Goal: Transaction & Acquisition: Purchase product/service

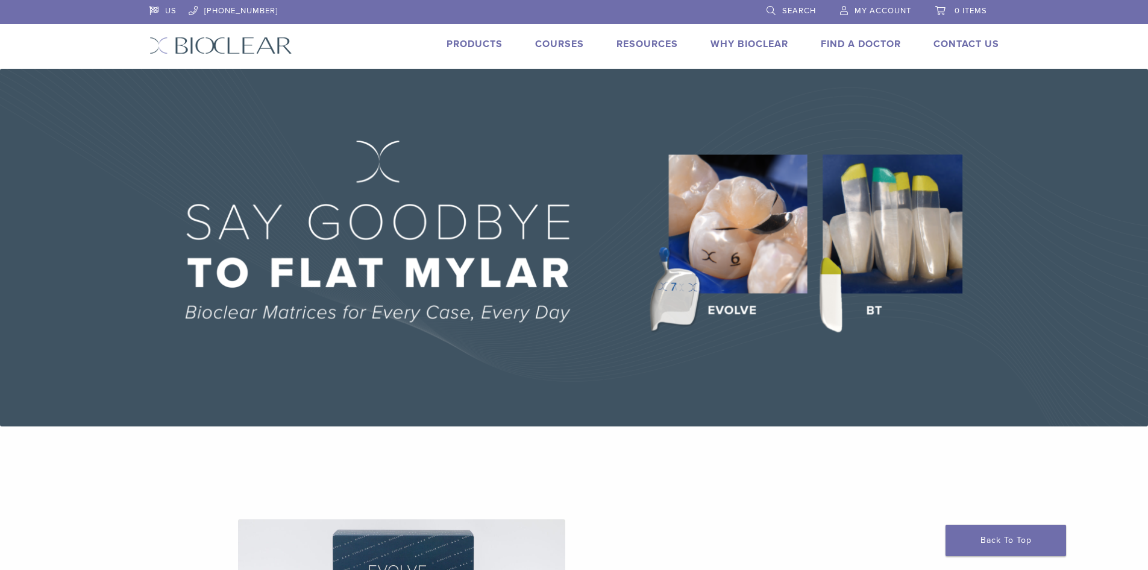
click at [713, 230] on img at bounding box center [574, 247] width 1148 height 357
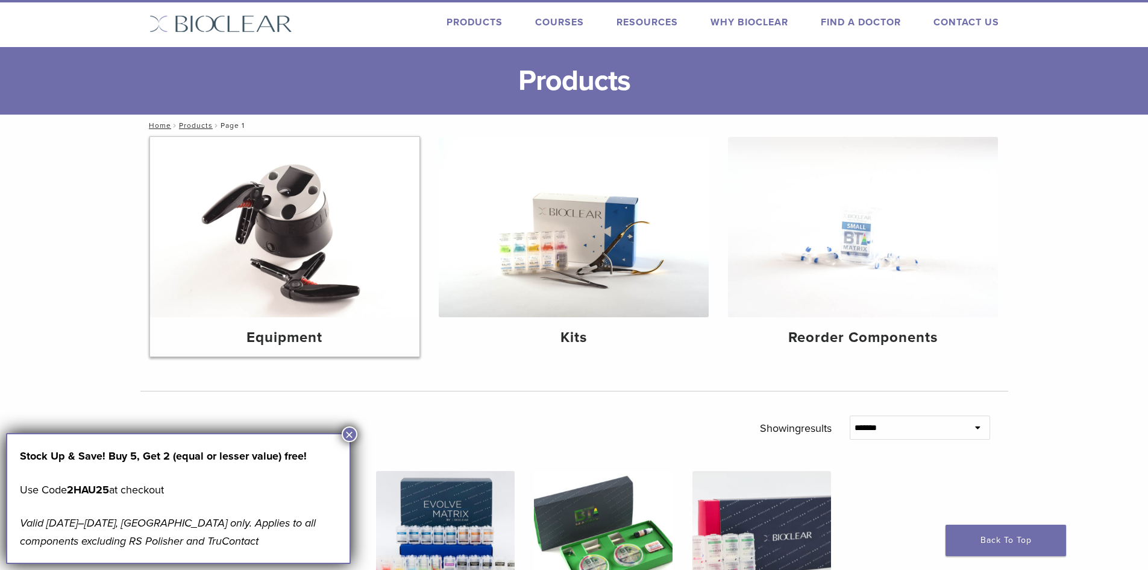
scroll to position [15, 0]
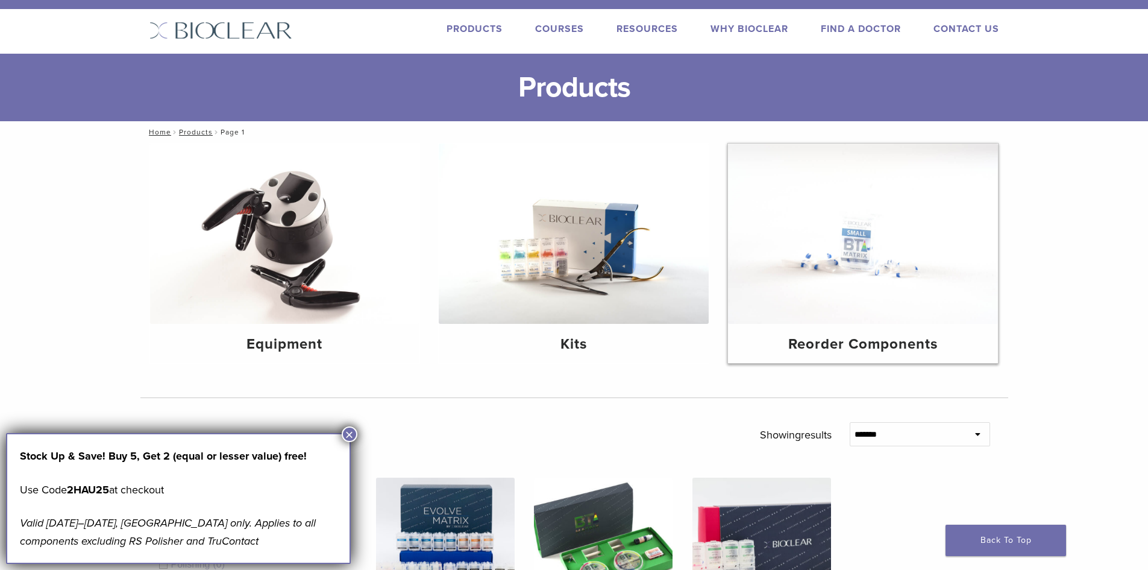
click at [871, 285] on img at bounding box center [863, 233] width 270 height 180
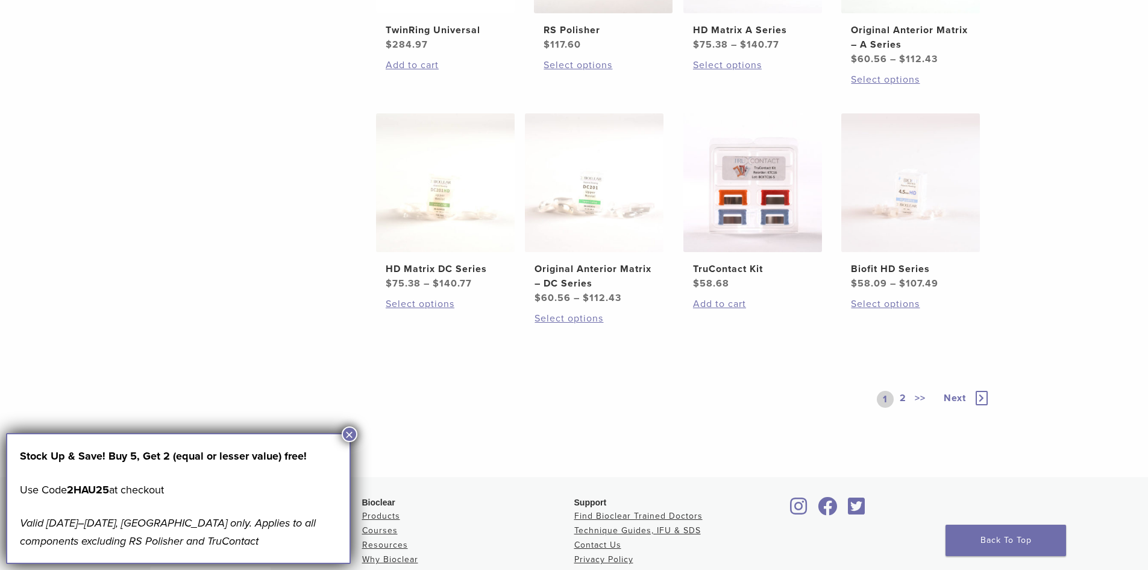
scroll to position [663, 0]
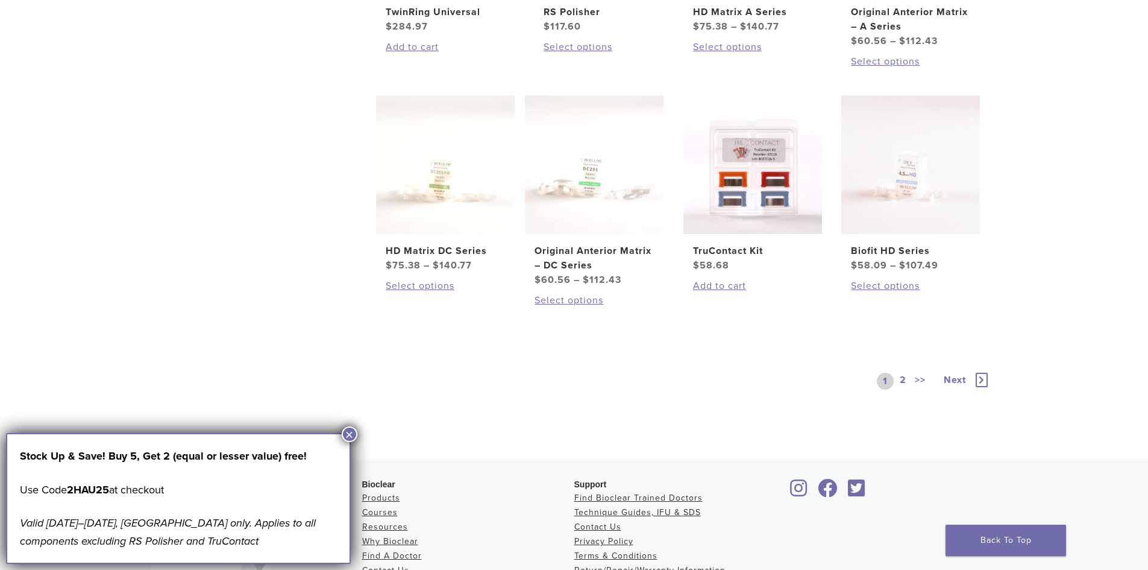
click at [955, 378] on span "Next" at bounding box center [955, 380] width 22 height 12
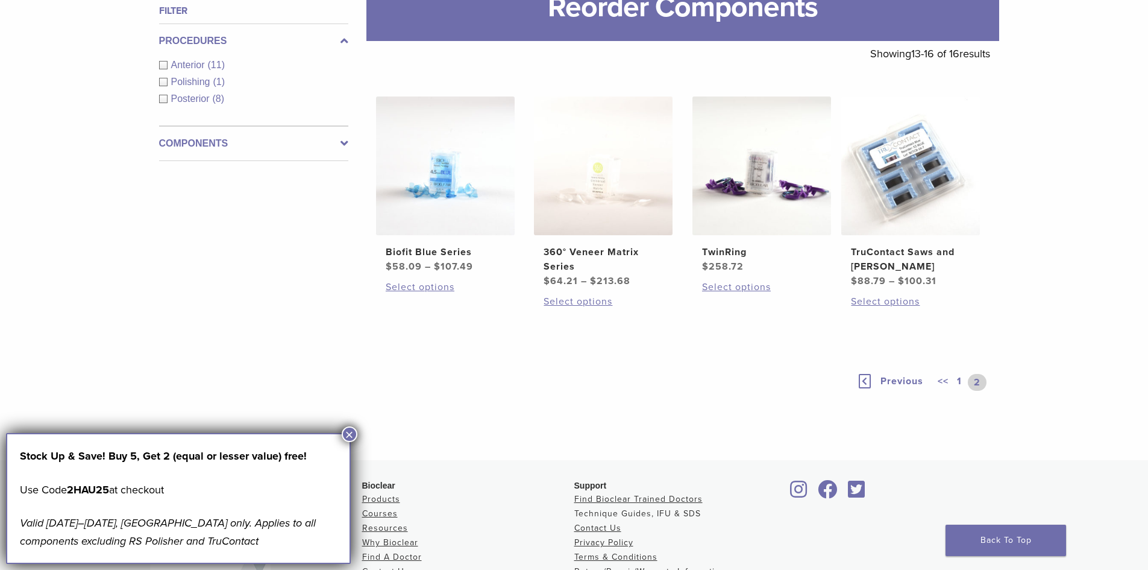
scroll to position [182, 0]
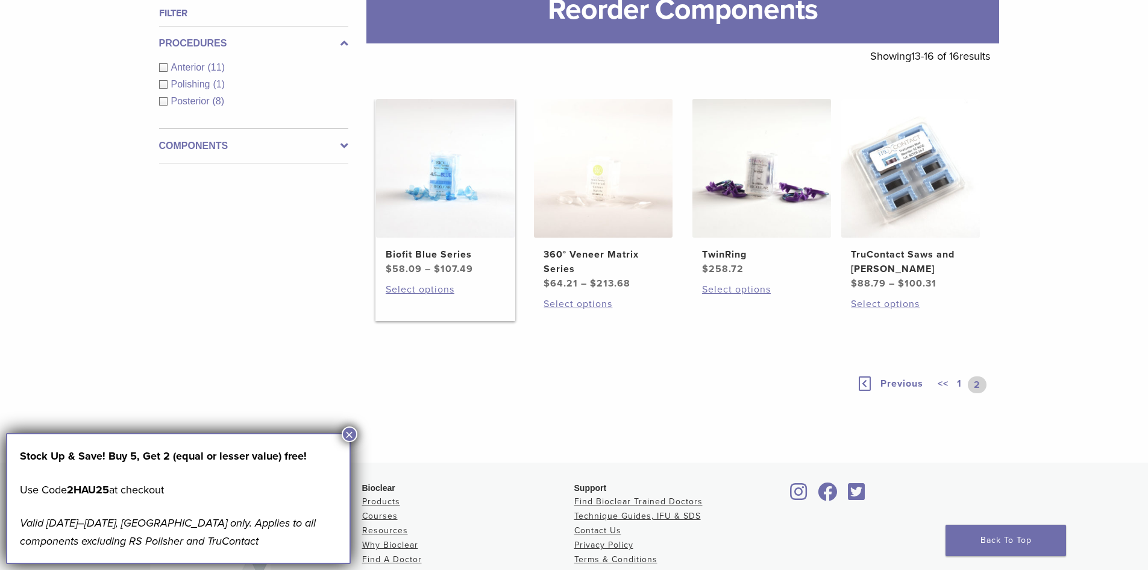
click at [439, 191] on img at bounding box center [445, 168] width 139 height 139
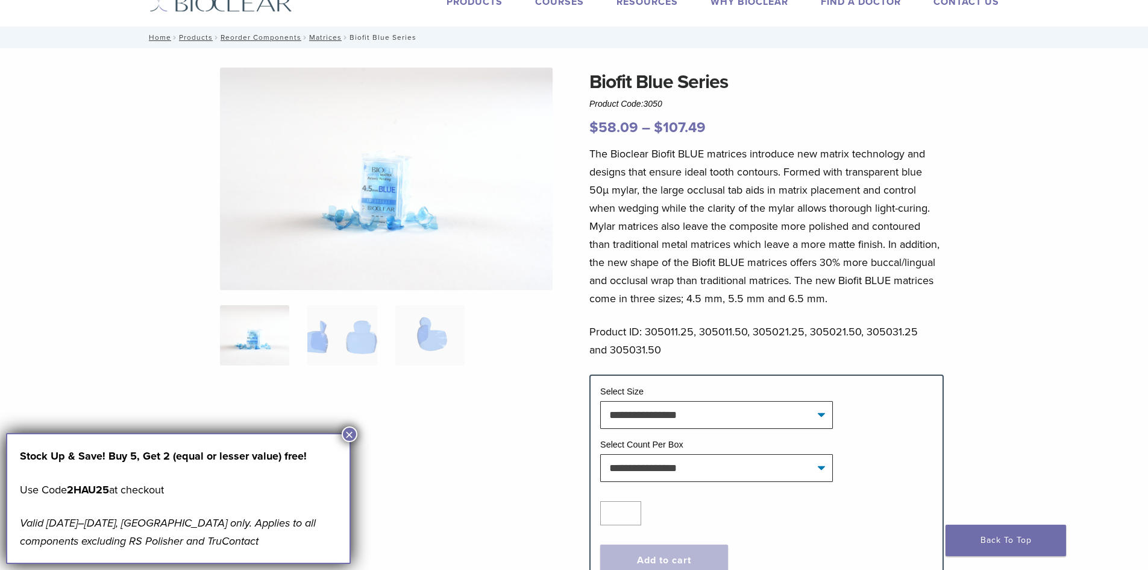
scroll to position [60, 0]
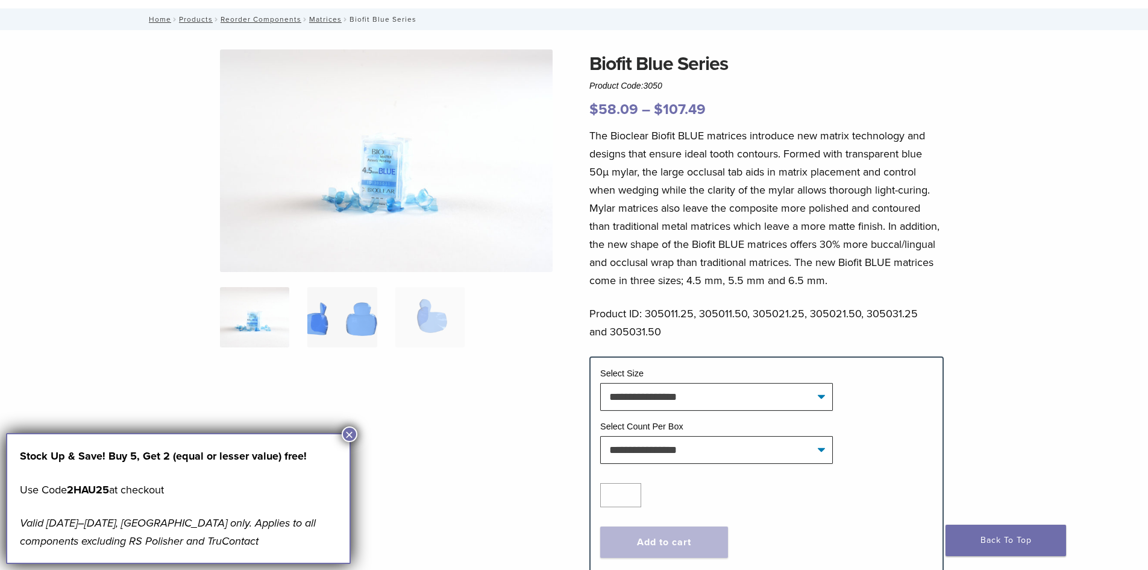
click at [345, 321] on img at bounding box center [341, 317] width 69 height 60
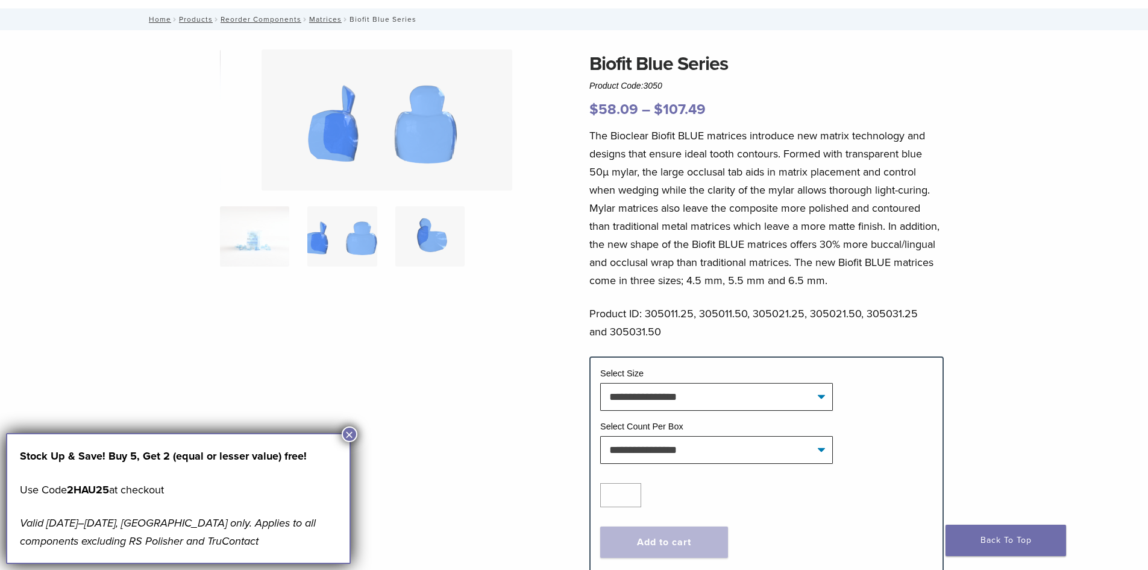
click at [431, 239] on img at bounding box center [429, 236] width 69 height 60
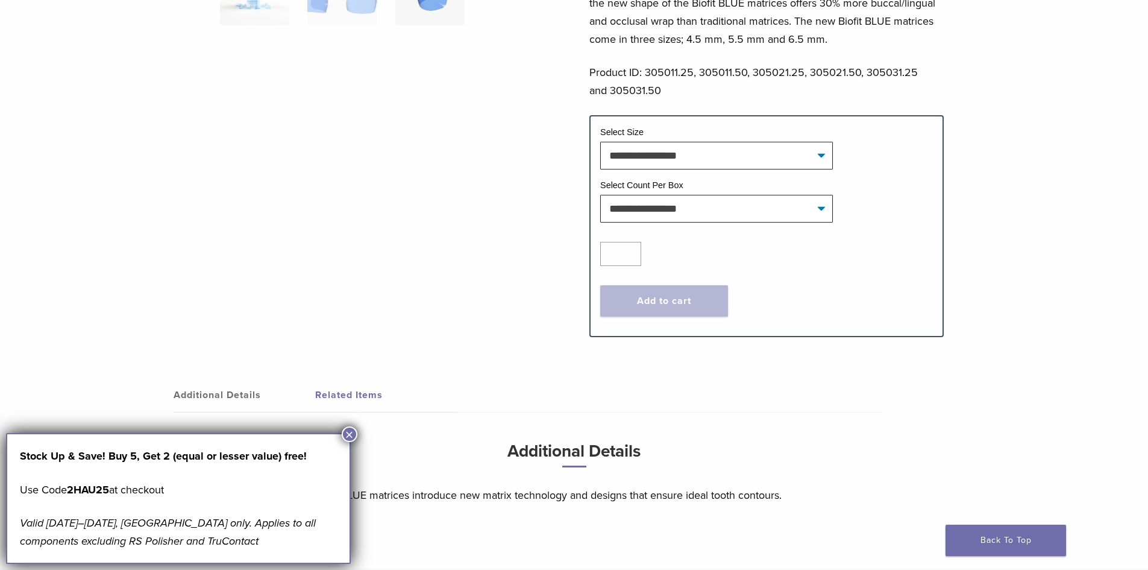
scroll to position [121, 0]
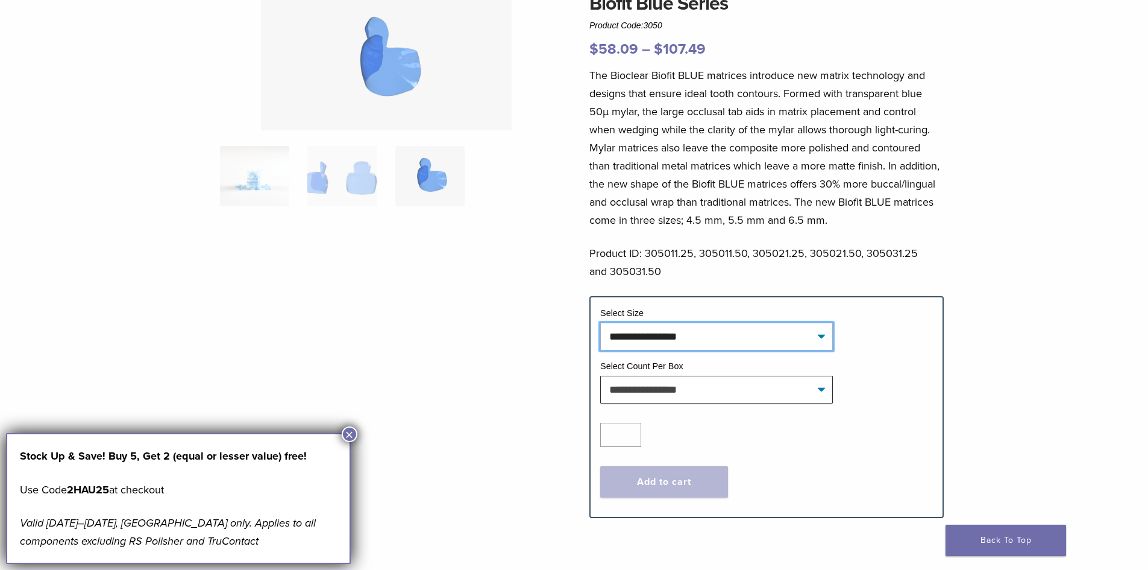
click at [688, 336] on select "**********" at bounding box center [716, 336] width 233 height 28
click at [540, 324] on div at bounding box center [386, 243] width 333 height 509
click at [628, 337] on select "**********" at bounding box center [716, 336] width 233 height 28
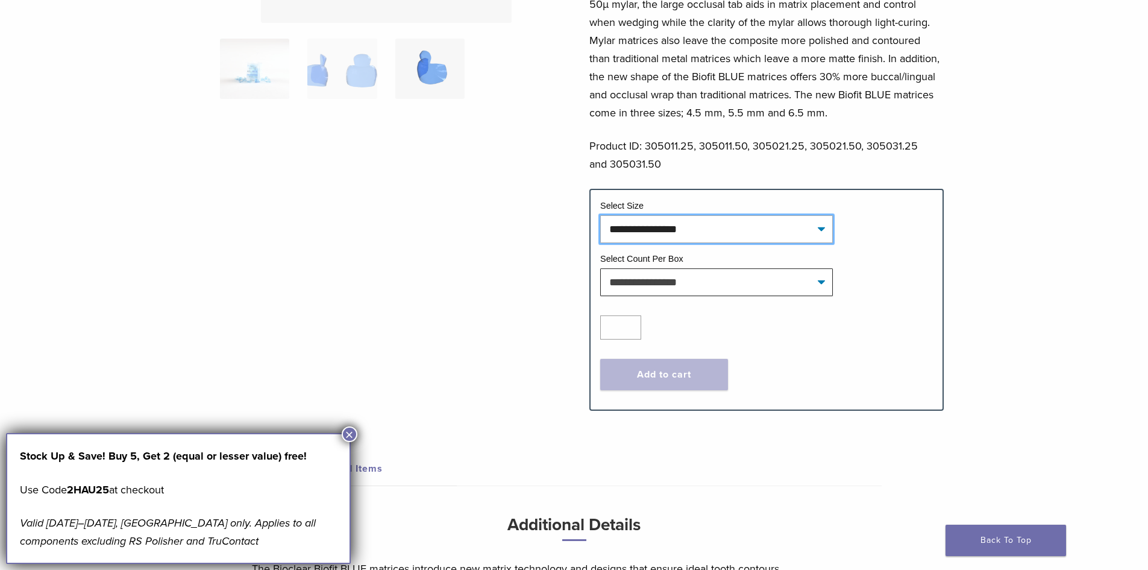
scroll to position [241, 0]
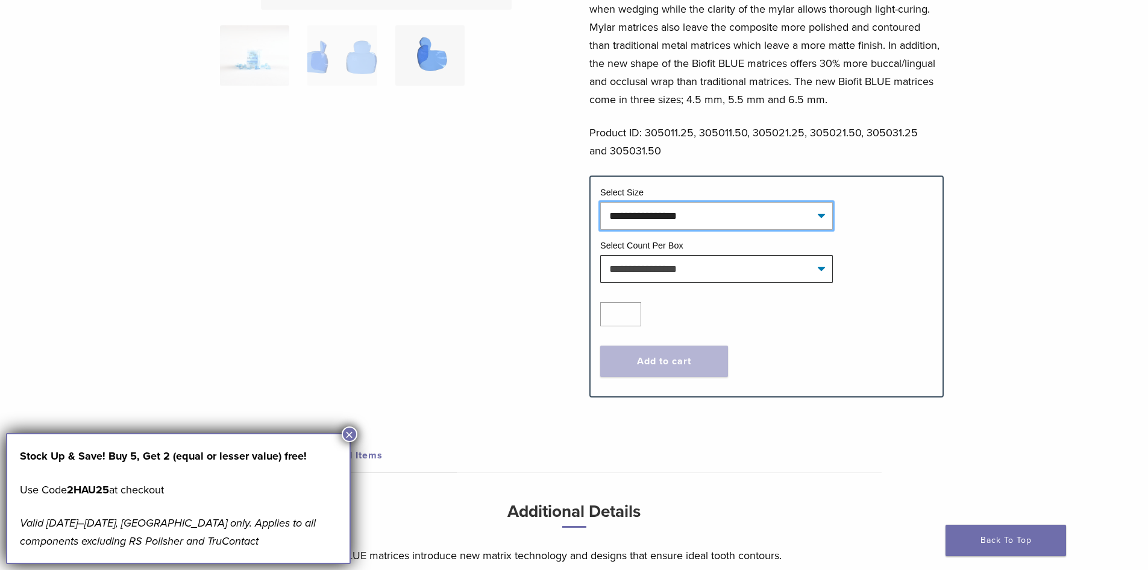
click at [782, 216] on select "**********" at bounding box center [716, 216] width 233 height 28
click at [510, 235] on div at bounding box center [386, 123] width 333 height 509
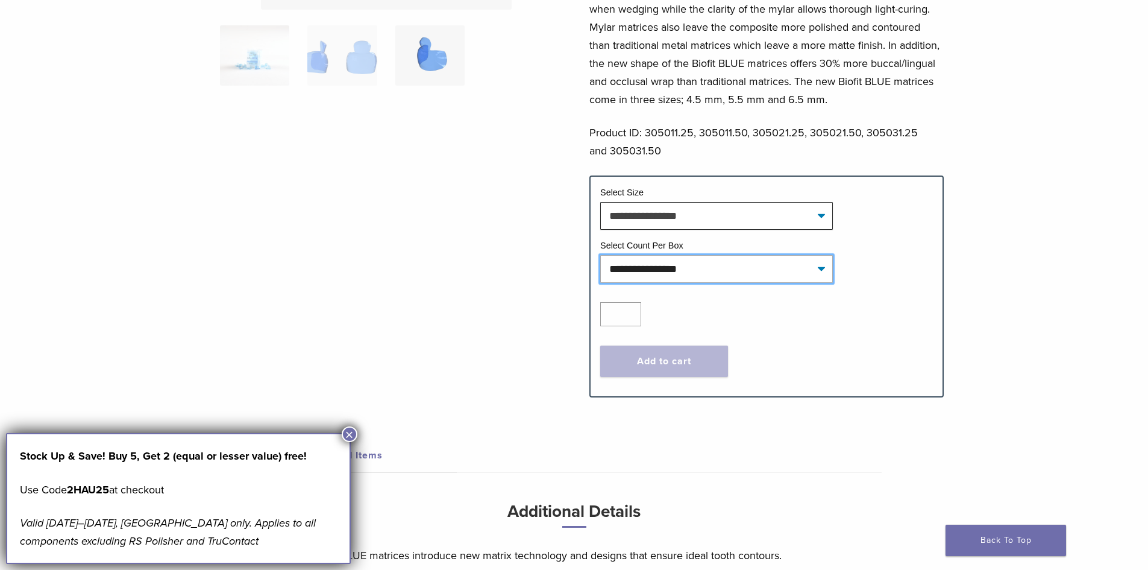
click at [646, 265] on select "**********" at bounding box center [716, 269] width 233 height 28
click at [535, 248] on div at bounding box center [386, 123] width 333 height 509
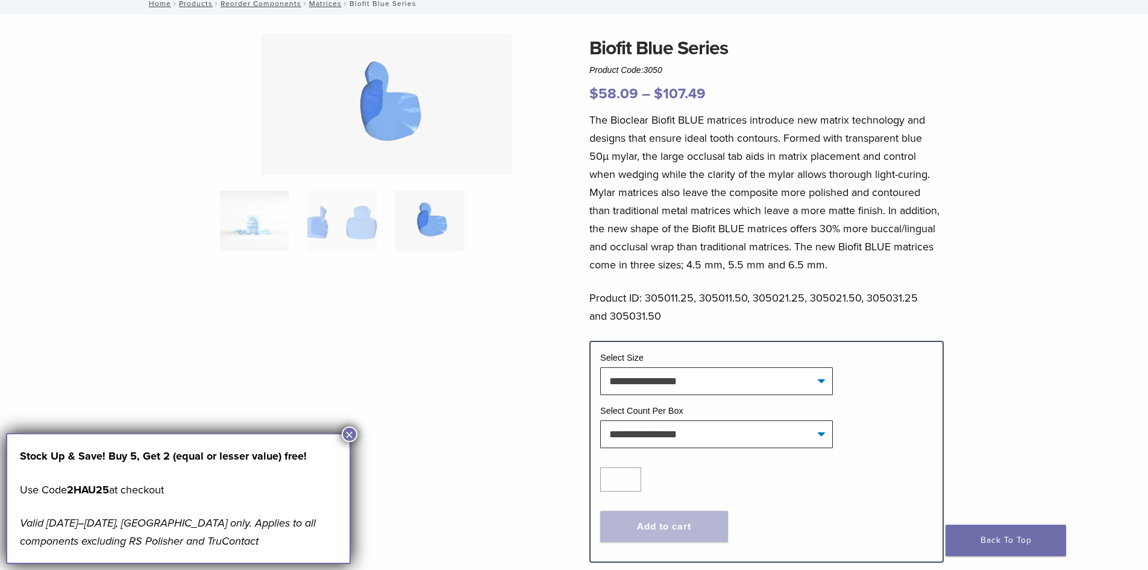
scroll to position [0, 0]
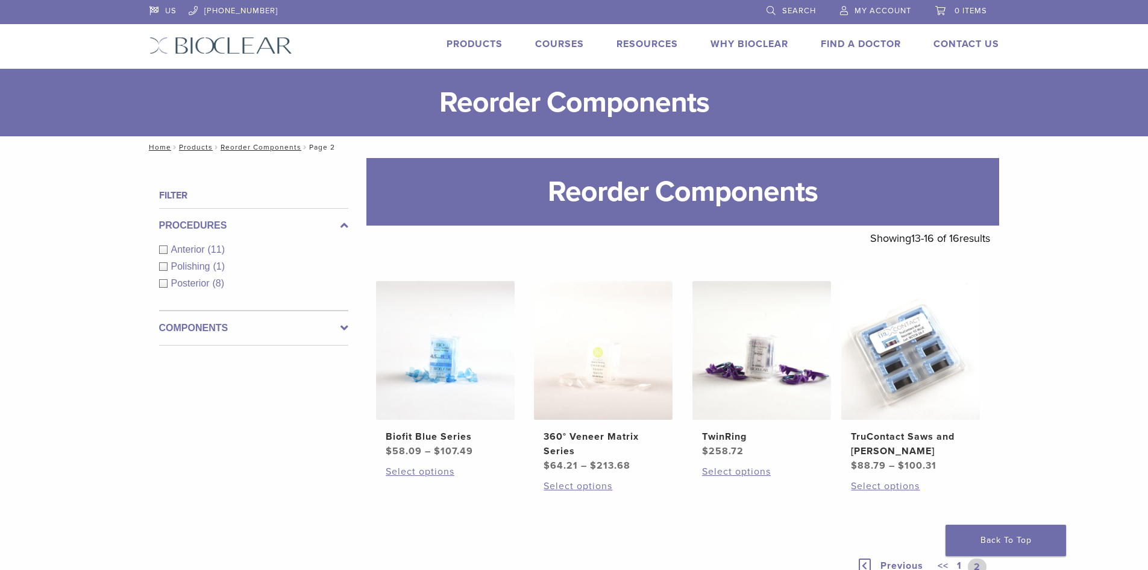
scroll to position [165, 0]
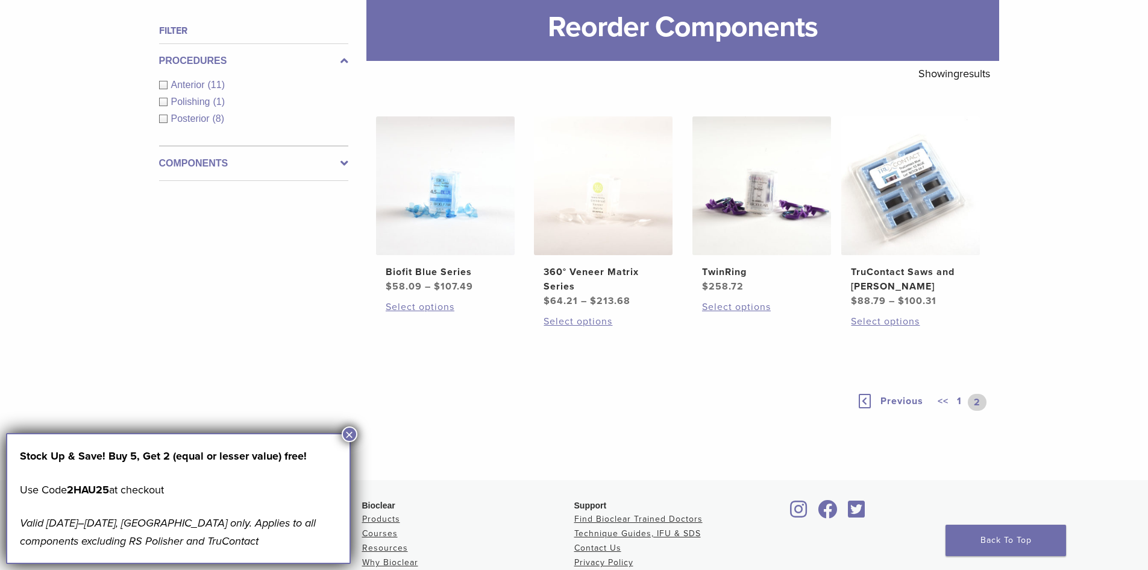
click at [958, 400] on link "1" at bounding box center [960, 402] width 10 height 17
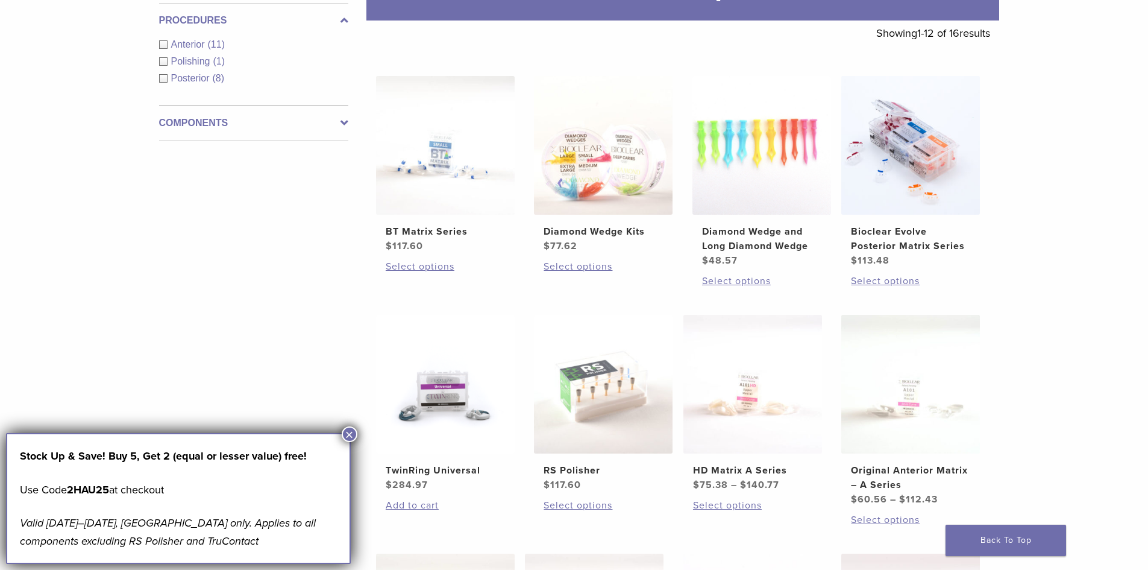
scroll to position [285, 0]
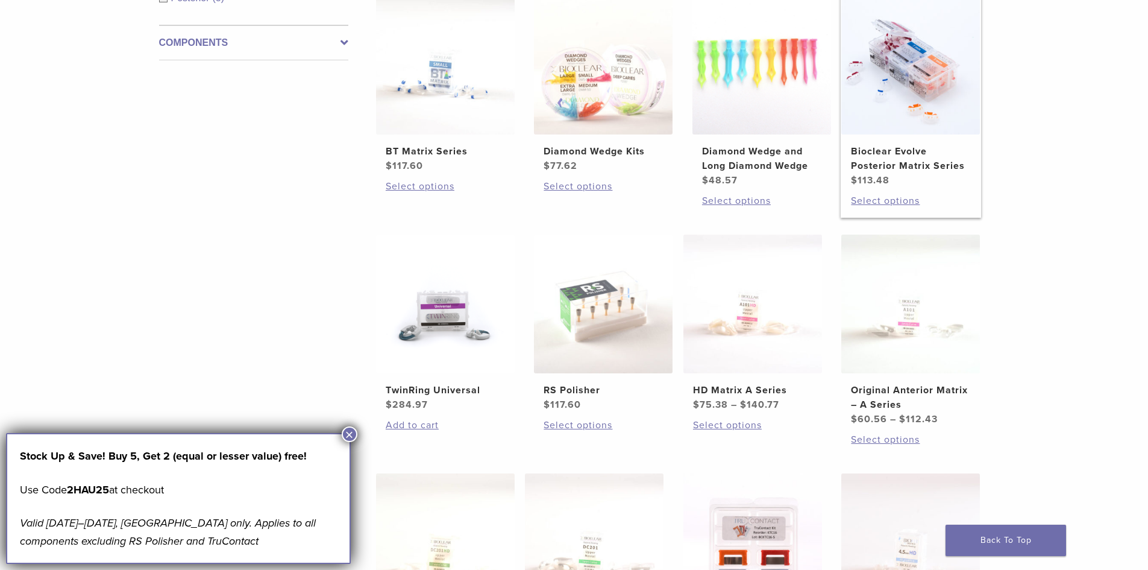
click at [882, 73] on img at bounding box center [910, 65] width 139 height 139
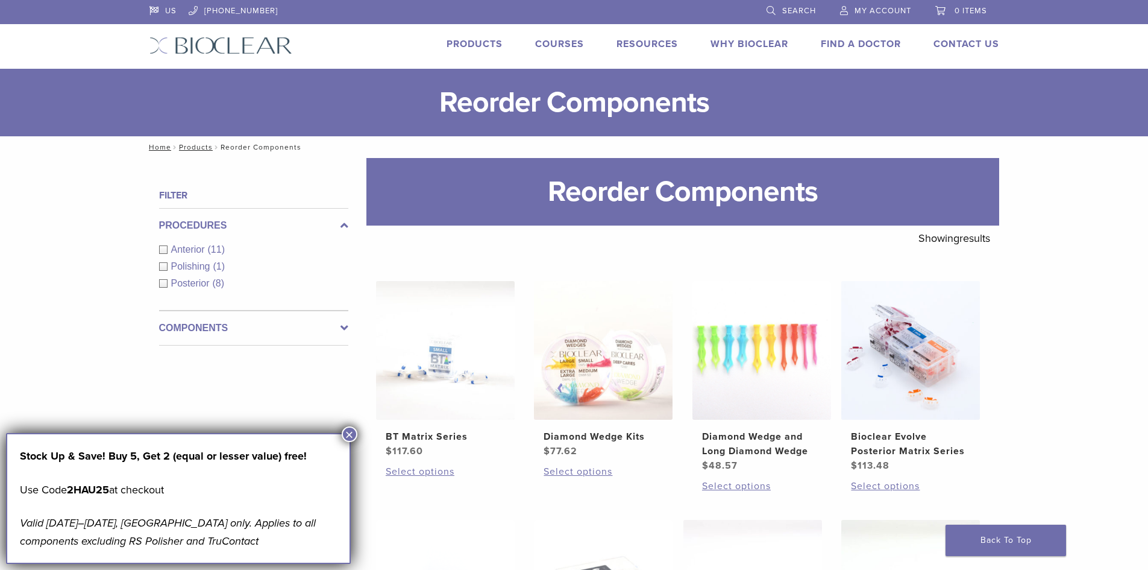
click at [470, 42] on link "Products" at bounding box center [475, 44] width 56 height 12
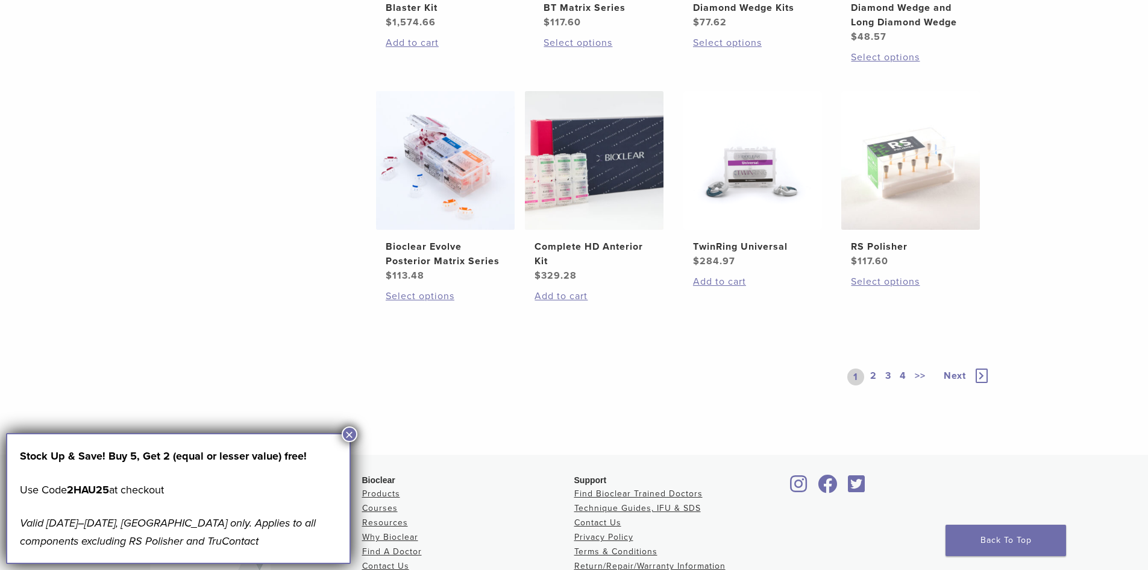
scroll to position [904, 0]
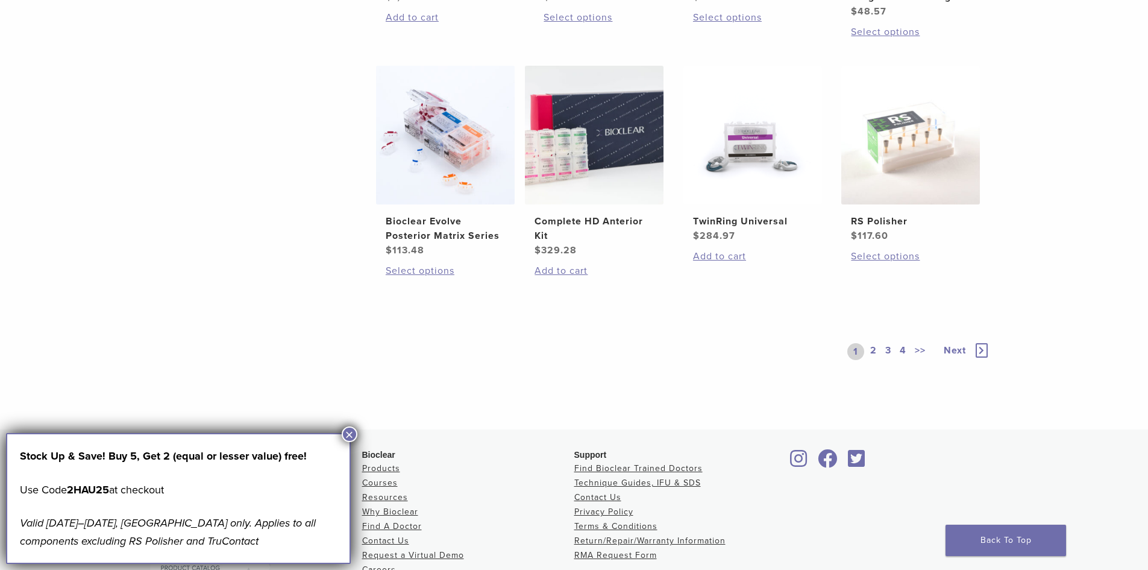
click at [873, 350] on link "2" at bounding box center [873, 351] width 11 height 17
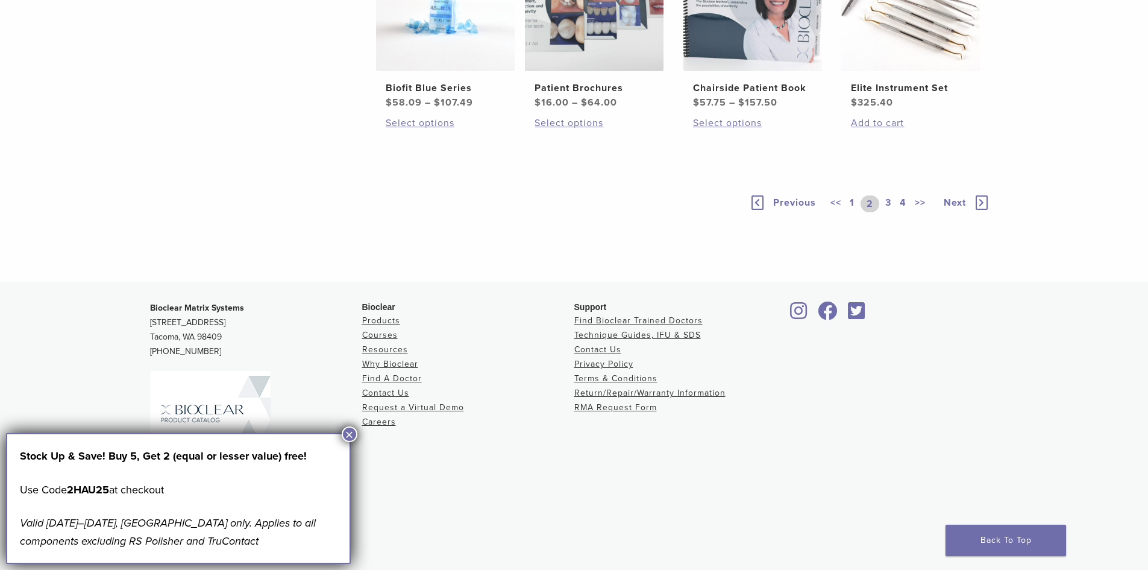
scroll to position [964, 0]
click at [885, 212] on link "3" at bounding box center [888, 203] width 11 height 17
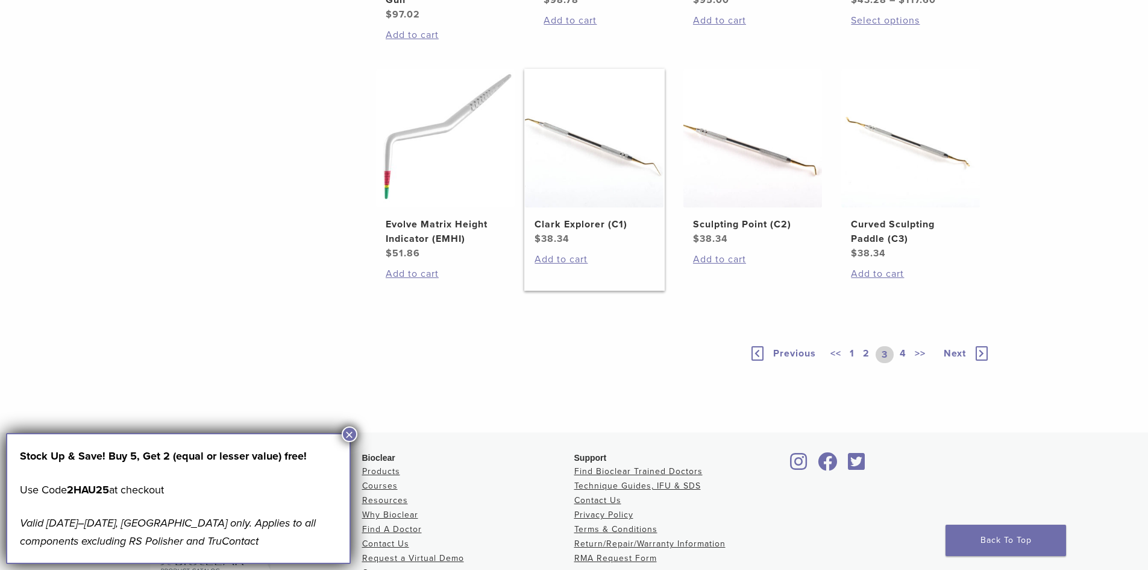
scroll to position [784, 0]
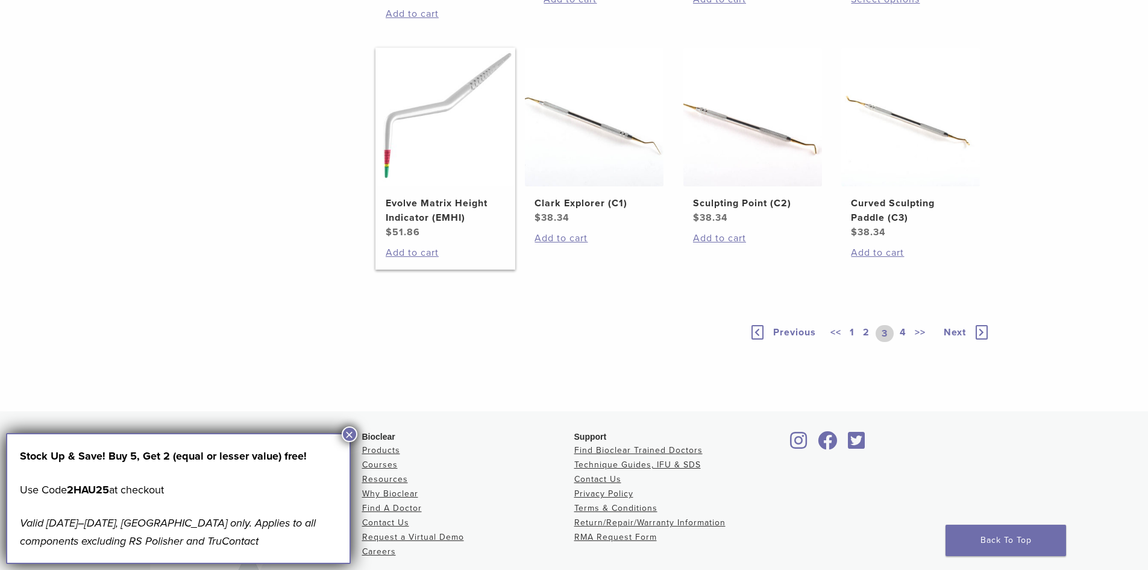
click at [434, 186] on img at bounding box center [445, 117] width 139 height 139
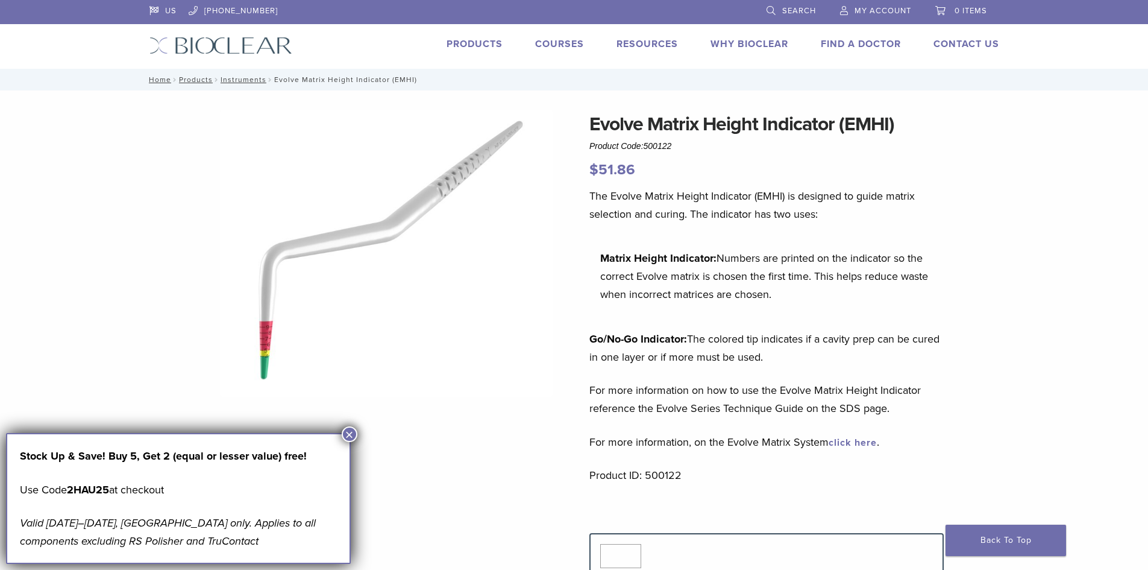
click at [268, 349] on img at bounding box center [386, 253] width 333 height 287
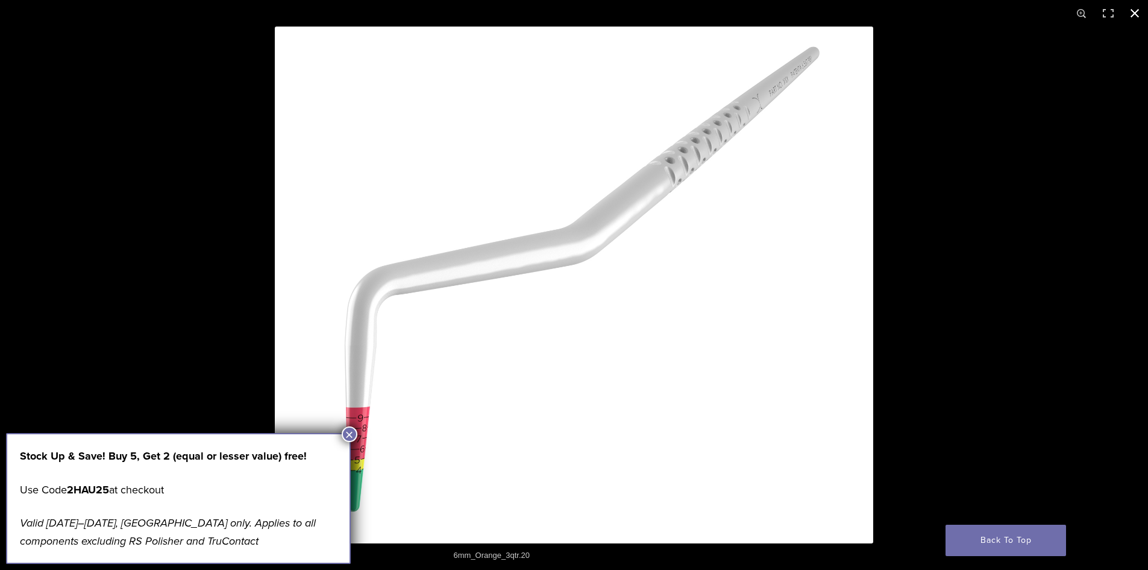
click at [1000, 536] on link "Back To Top" at bounding box center [1006, 539] width 121 height 31
click at [1134, 11] on button "Close (Esc)" at bounding box center [1135, 13] width 27 height 27
